Goal: Information Seeking & Learning: Learn about a topic

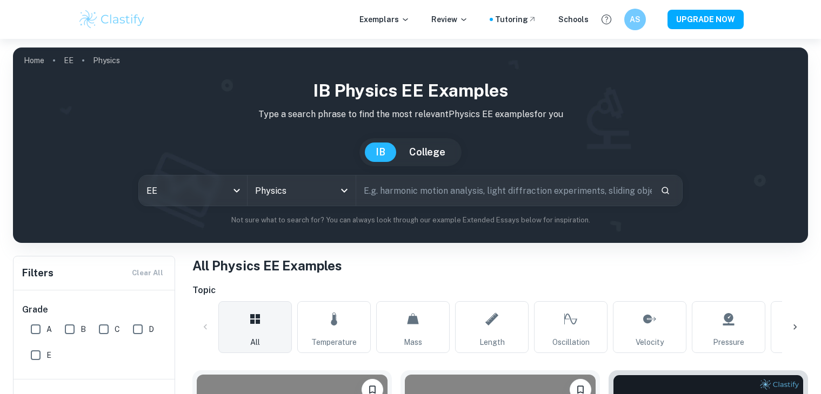
scroll to position [464, 0]
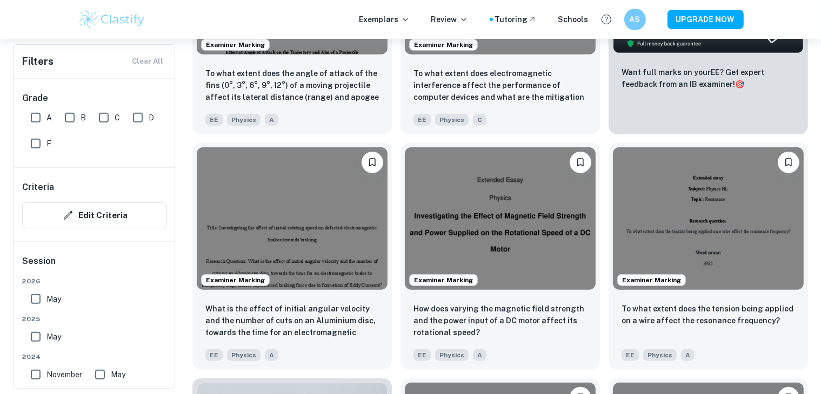
click at [526, 223] on img at bounding box center [500, 219] width 191 height 143
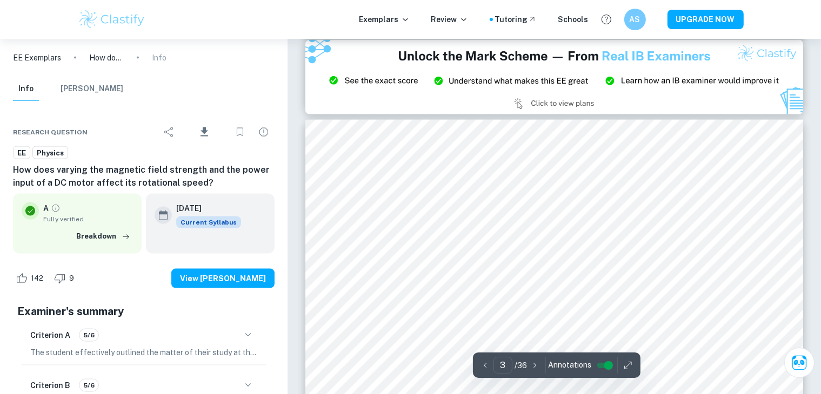
scroll to position [1504, 0]
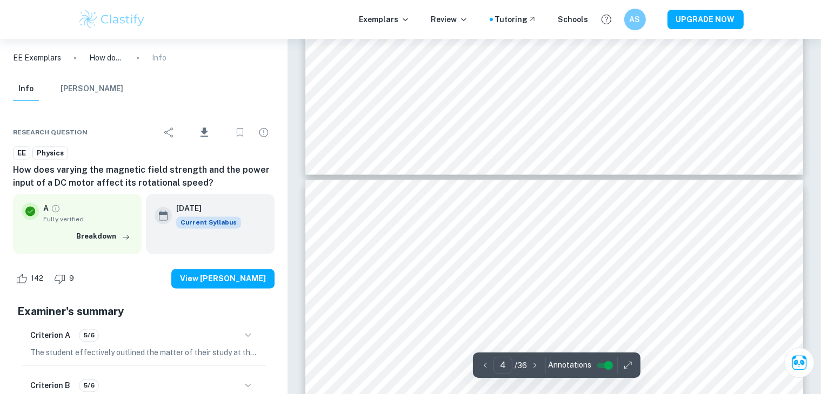
type input "3"
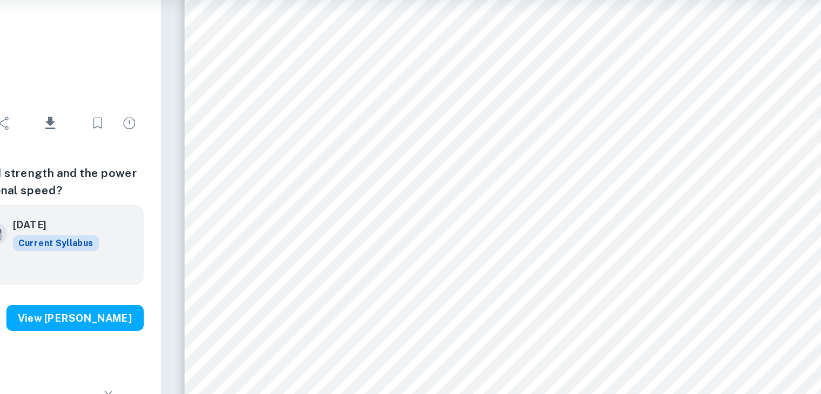
scroll to position [1621, 0]
